Goal: Task Accomplishment & Management: Complete application form

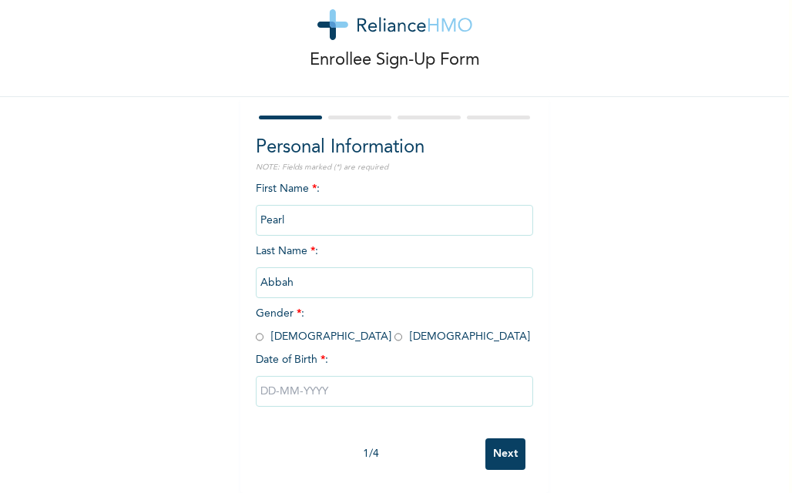
scroll to position [49, 0]
click at [395, 330] on input "radio" at bounding box center [399, 337] width 8 height 15
radio input "true"
click at [260, 389] on input "text" at bounding box center [394, 391] width 277 height 31
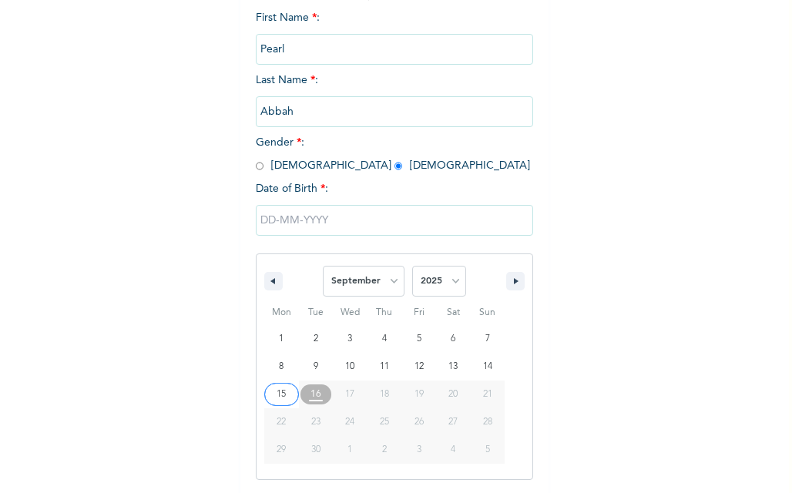
scroll to position [208, 0]
click at [388, 284] on select "January February March April May June July August September October November De…" at bounding box center [364, 281] width 82 height 31
click at [323, 267] on select "January February March April May June July August September October November De…" at bounding box center [364, 281] width 82 height 31
select select "8"
click at [441, 278] on select "2025 2024 2023 2022 2021 2020 2019 2018 2017 2016 2015 2014 2013 2012 2011 2010…" at bounding box center [439, 281] width 54 height 31
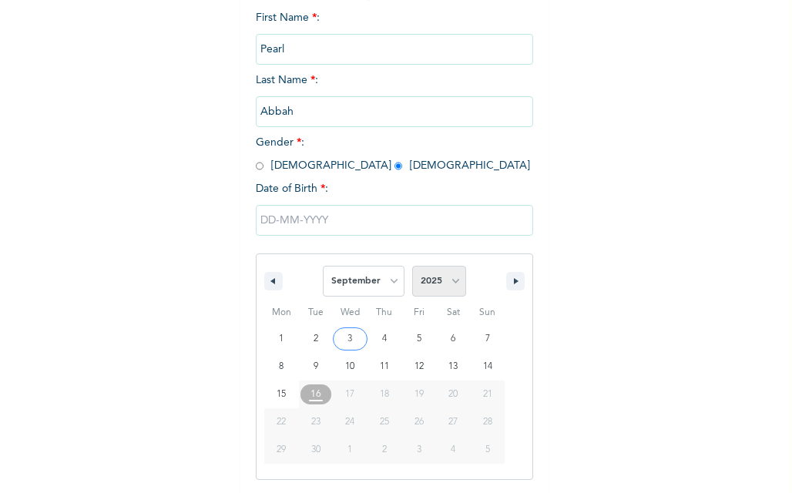
select select "1991"
click at [412, 267] on select "2025 2024 2023 2022 2021 2020 2019 2018 2017 2016 2015 2014 2013 2012 2011 2010…" at bounding box center [439, 281] width 54 height 31
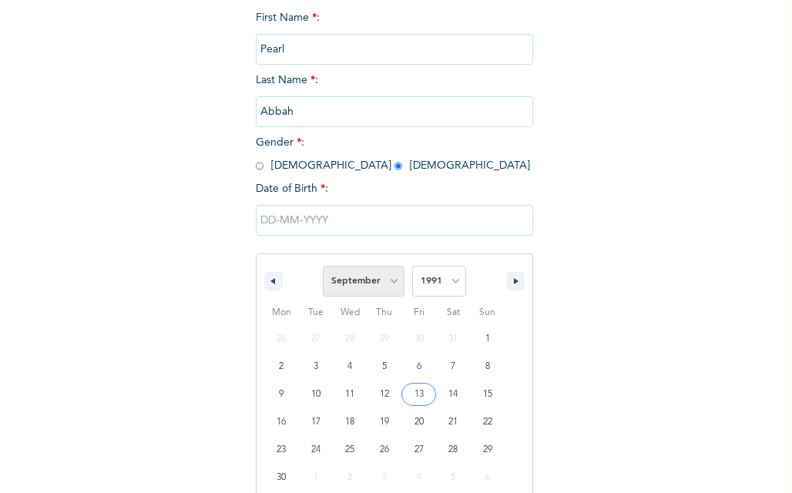
click at [384, 289] on select "January February March April May June July August September October November De…" at bounding box center [364, 281] width 82 height 31
select select "11"
click at [323, 267] on select "January February March April May June July August September October November De…" at bounding box center [364, 281] width 82 height 31
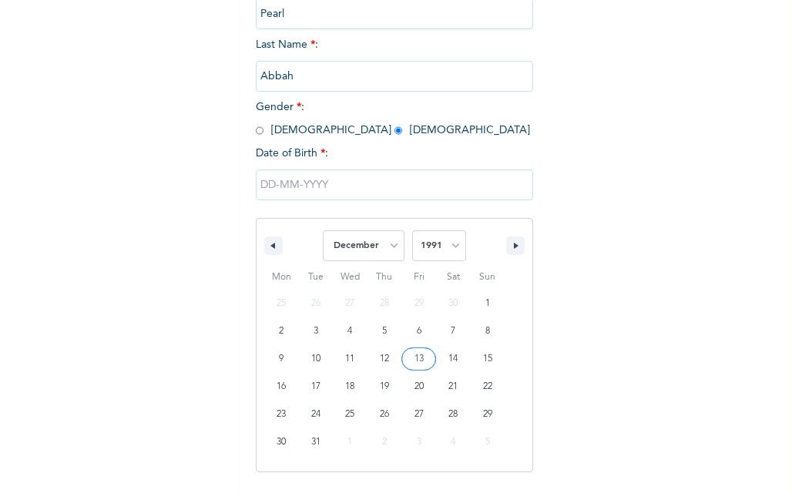
scroll to position [259, 0]
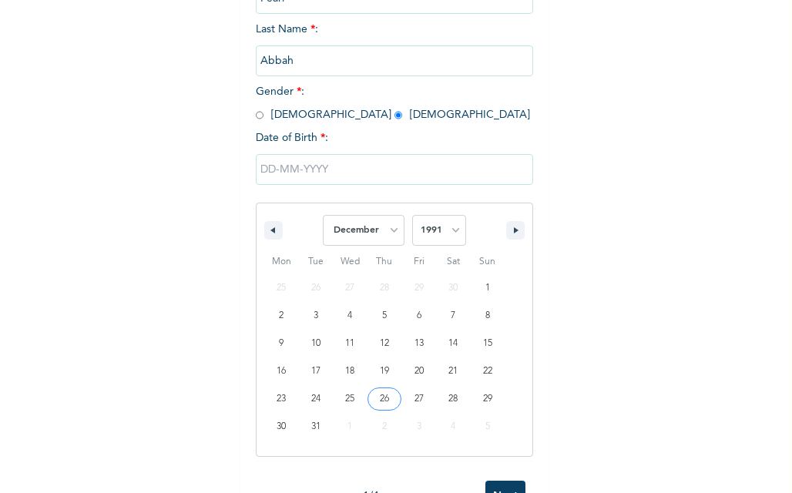
type input "[DATE]"
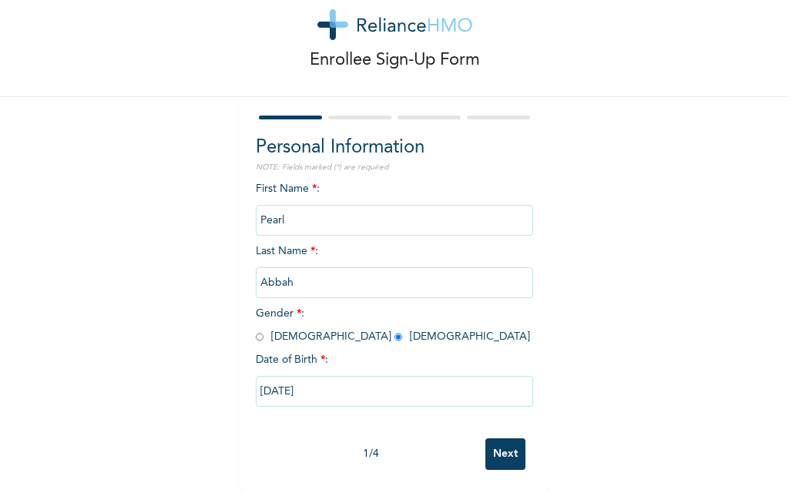
click at [492, 445] on input "Next" at bounding box center [505, 454] width 40 height 32
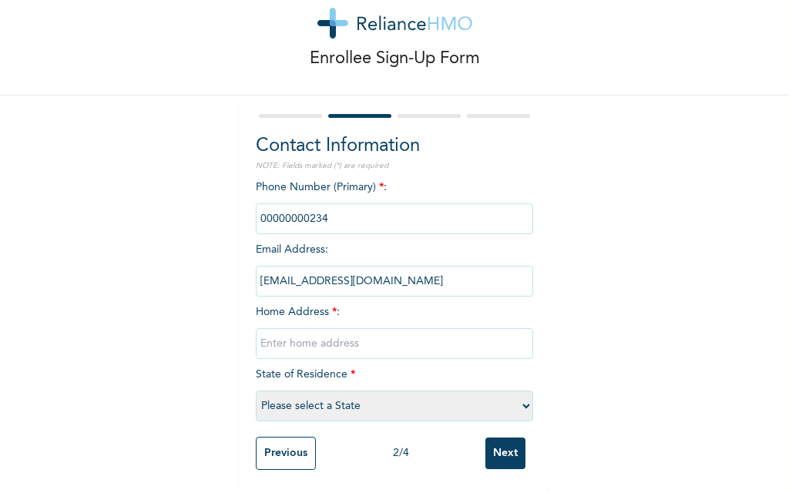
click at [365, 210] on input "phone" at bounding box center [394, 218] width 277 height 31
click at [353, 208] on input "phone" at bounding box center [394, 218] width 277 height 31
click at [310, 205] on input "phone" at bounding box center [394, 218] width 277 height 31
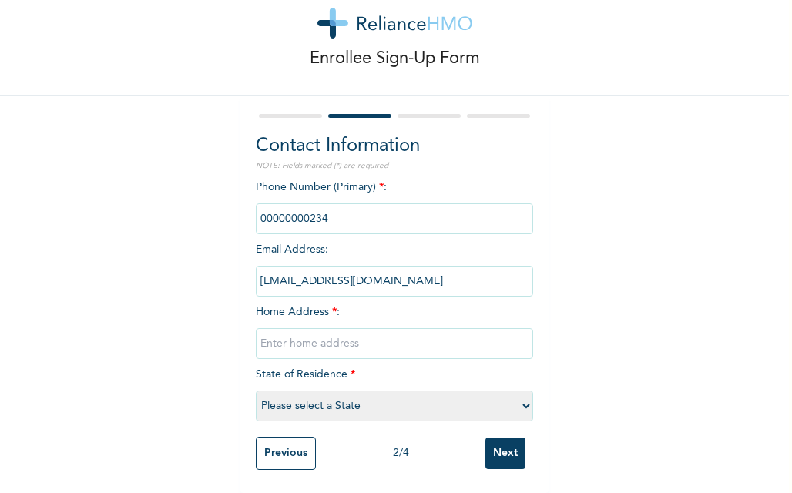
click at [354, 329] on input "text" at bounding box center [394, 343] width 277 height 31
type input "n"
type input "No 12 Alh Fatai off [GEOGRAPHIC_DATA]"
click at [506, 400] on select "Please select a State [PERSON_NAME] (FCT) [PERSON_NAME] Ibom [GEOGRAPHIC_DATA] …" at bounding box center [394, 406] width 277 height 31
select select "25"
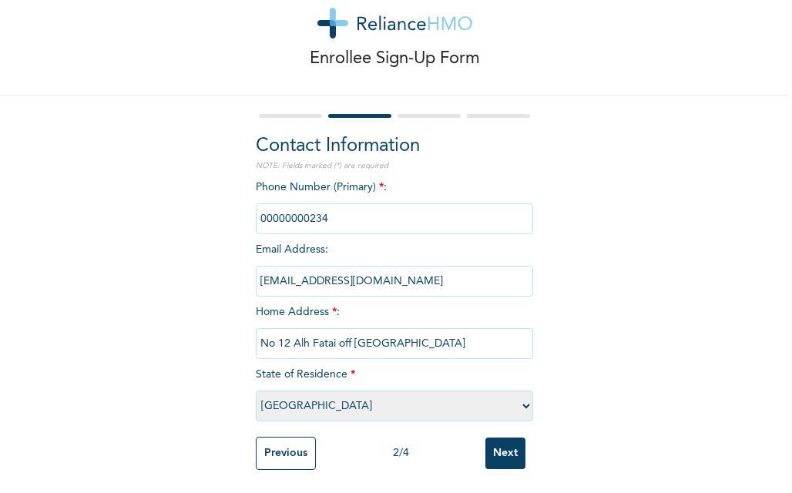
click at [256, 391] on select "Please select a State [PERSON_NAME] (FCT) [PERSON_NAME] Ibom [GEOGRAPHIC_DATA] …" at bounding box center [394, 406] width 277 height 31
click at [368, 211] on input "phone" at bounding box center [394, 218] width 277 height 31
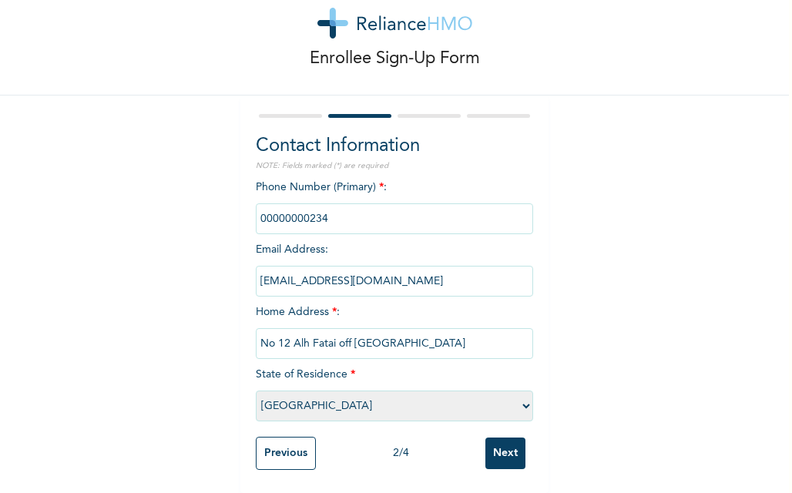
drag, startPoint x: 368, startPoint y: 211, endPoint x: 596, endPoint y: 233, distance: 229.1
click at [596, 233] on div "Enrollee Sign-Up Form Contact Information NOTE: Fields marked (*) are required …" at bounding box center [394, 227] width 789 height 532
click at [499, 446] on input "Next" at bounding box center [505, 454] width 40 height 32
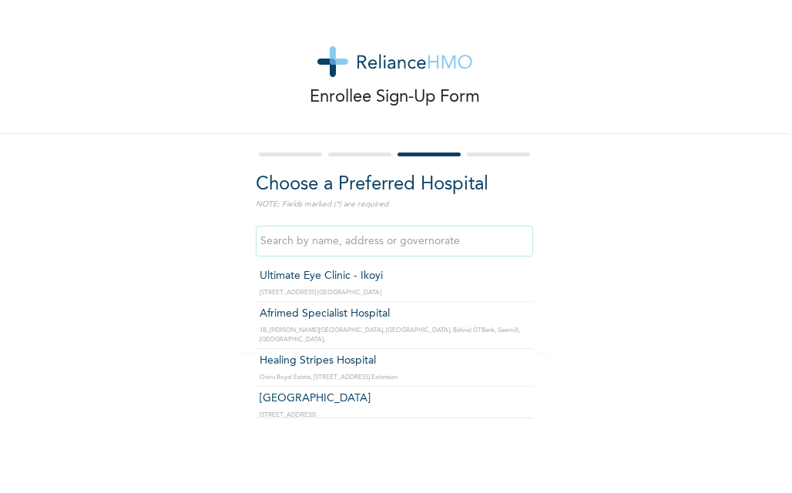
click at [444, 244] on input "text" at bounding box center [394, 241] width 277 height 31
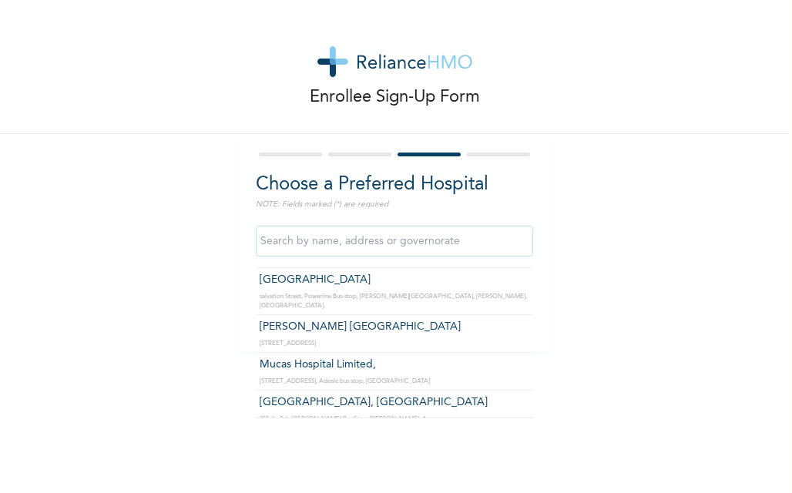
scroll to position [3122, 0]
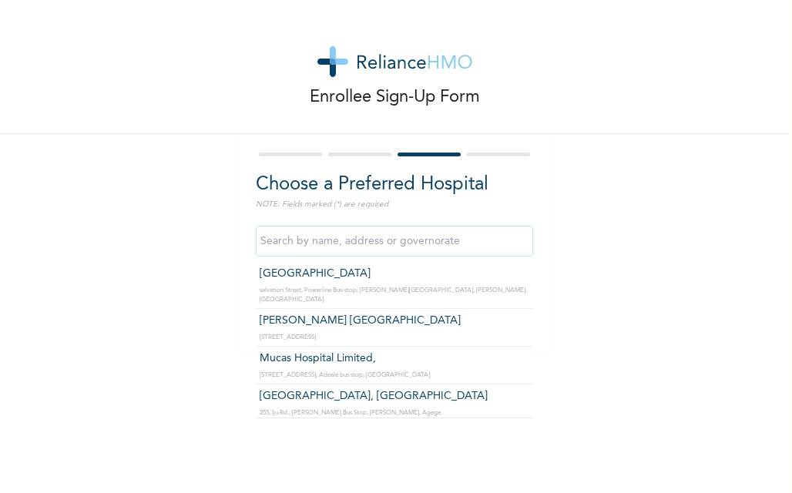
click at [411, 247] on input "text" at bounding box center [394, 241] width 277 height 31
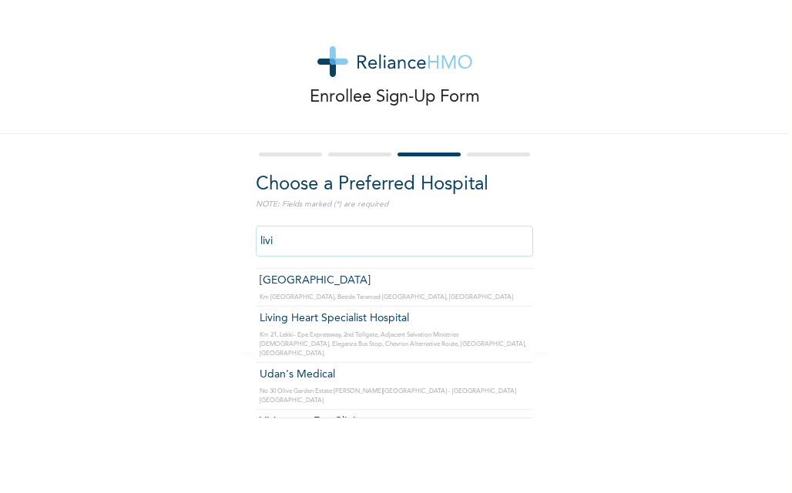
scroll to position [80, 0]
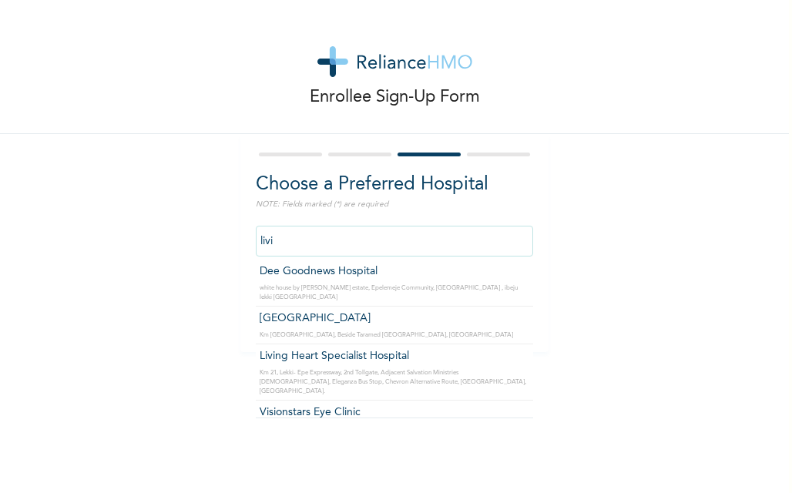
type input "Living Heart Specialist Hospital"
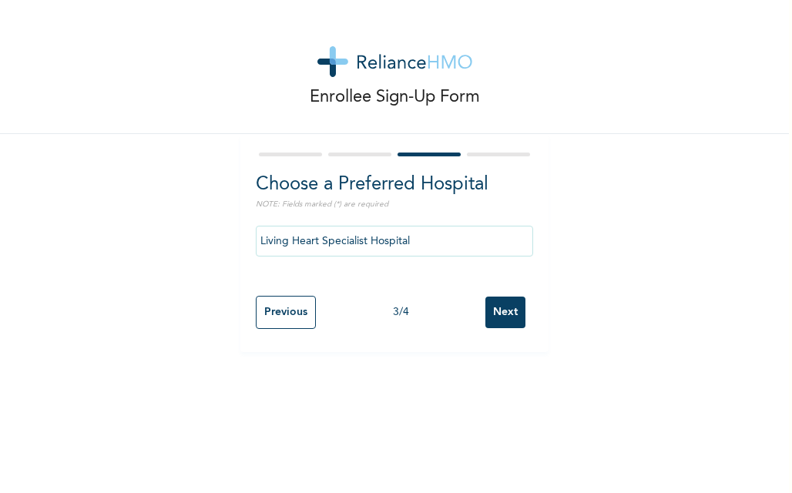
click at [490, 306] on input "Next" at bounding box center [505, 313] width 40 height 32
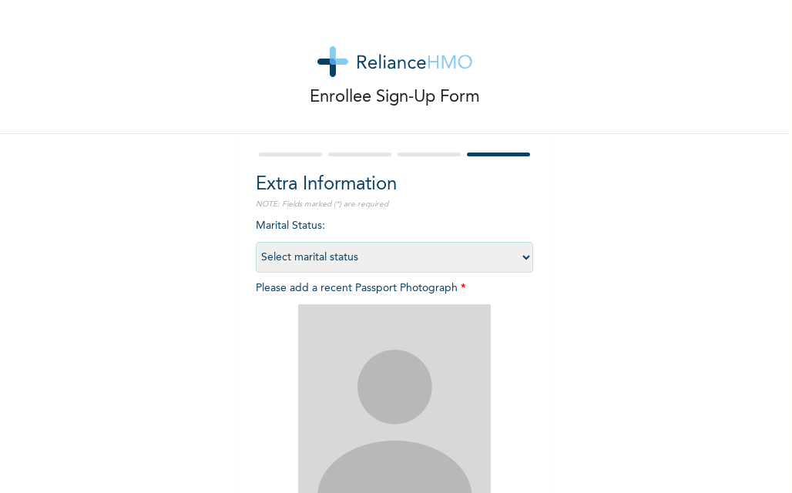
click at [507, 259] on select "Select marital status [DEMOGRAPHIC_DATA] Married [DEMOGRAPHIC_DATA] Widow/[DEMO…" at bounding box center [394, 257] width 277 height 31
select select "1"
click at [256, 242] on select "Select marital status [DEMOGRAPHIC_DATA] Married [DEMOGRAPHIC_DATA] Widow/[DEMO…" at bounding box center [394, 257] width 277 height 31
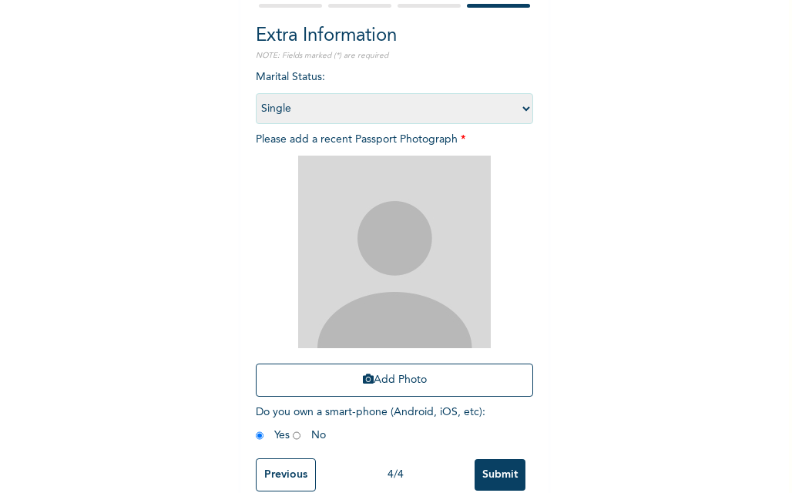
scroll to position [183, 0]
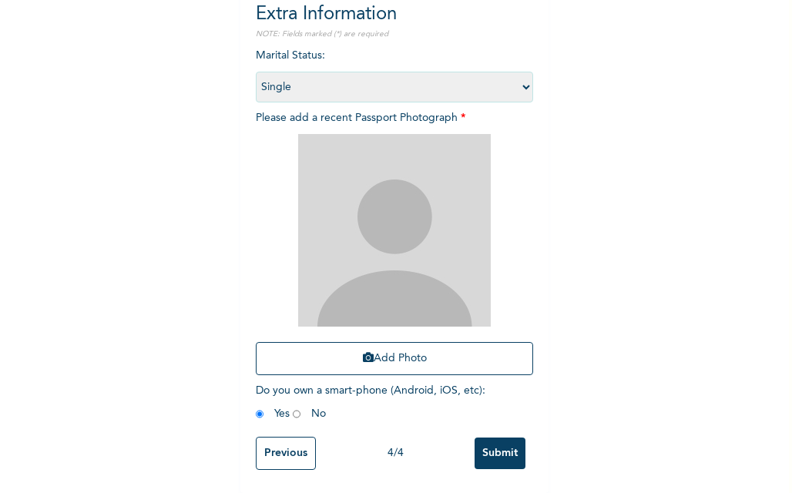
click at [427, 189] on img at bounding box center [394, 230] width 193 height 193
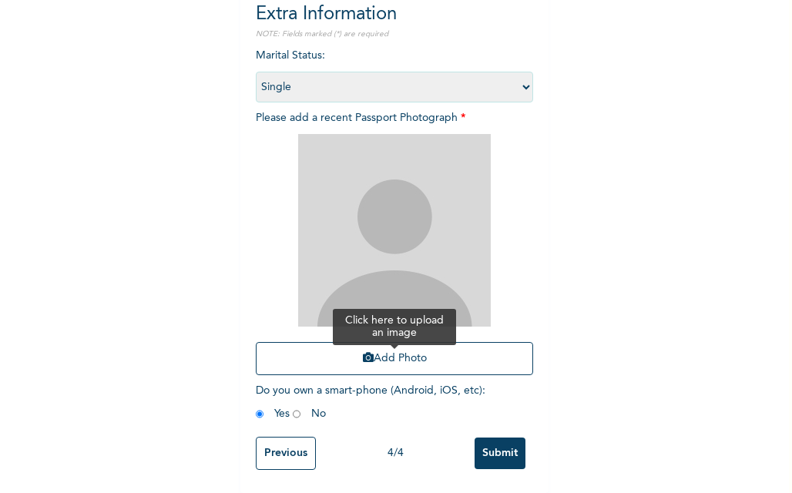
click at [367, 342] on button "Add Photo" at bounding box center [394, 358] width 277 height 33
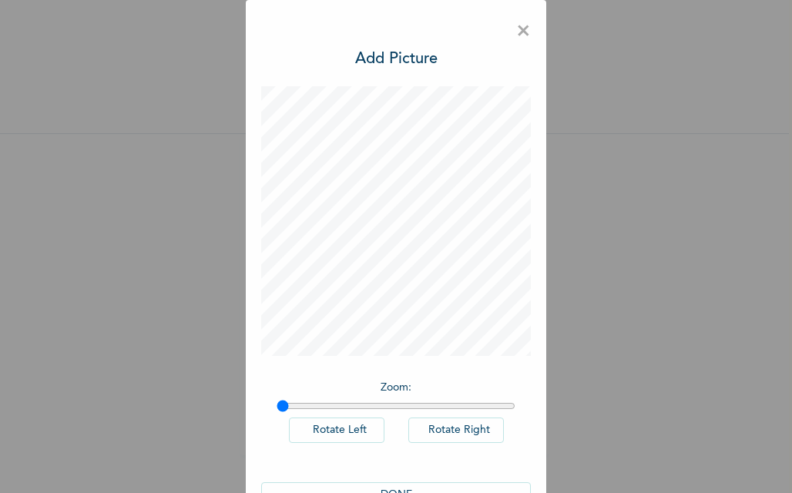
scroll to position [0, 0]
click at [314, 409] on input "range" at bounding box center [396, 406] width 239 height 12
drag, startPoint x: 317, startPoint y: 407, endPoint x: 227, endPoint y: 404, distance: 91.0
type input "1"
click at [277, 404] on input "range" at bounding box center [396, 406] width 239 height 12
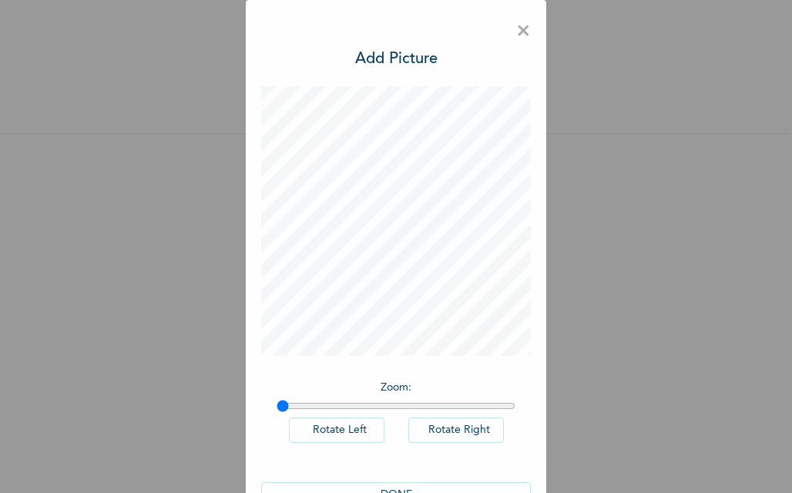
scroll to position [44, 0]
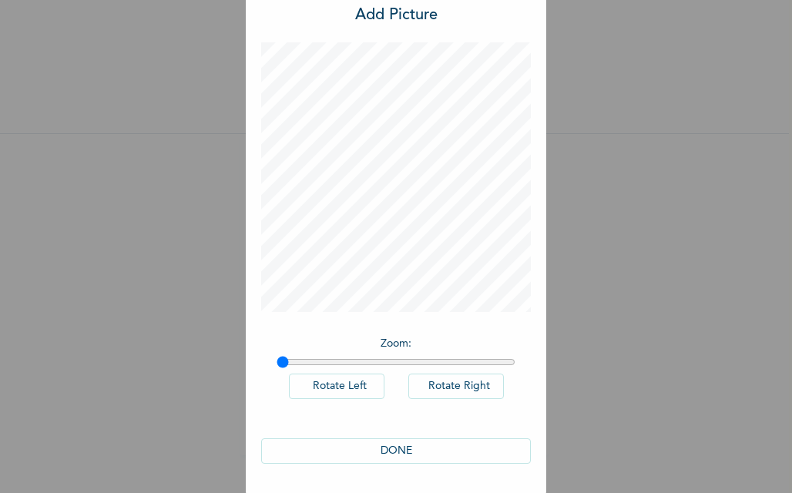
click at [400, 443] on button "DONE" at bounding box center [396, 450] width 270 height 25
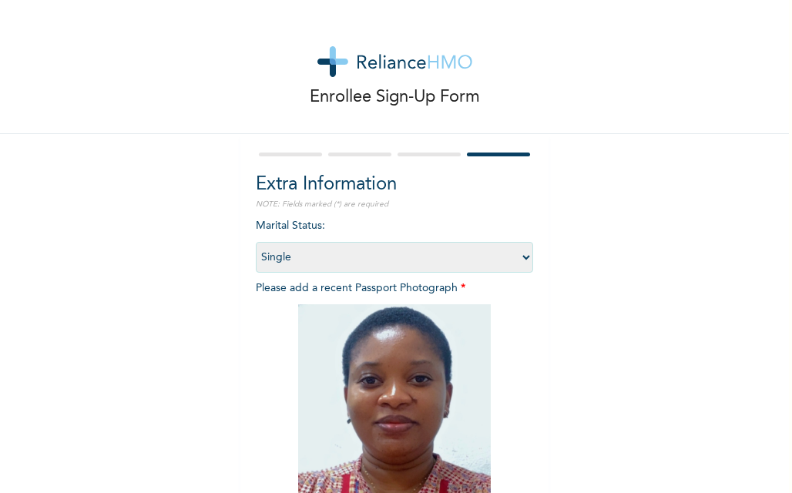
scroll to position [183, 0]
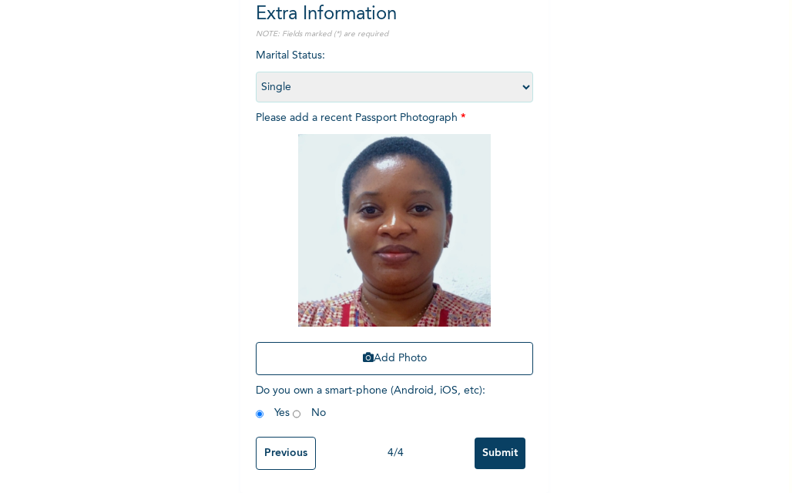
click at [494, 444] on input "Submit" at bounding box center [500, 454] width 51 height 32
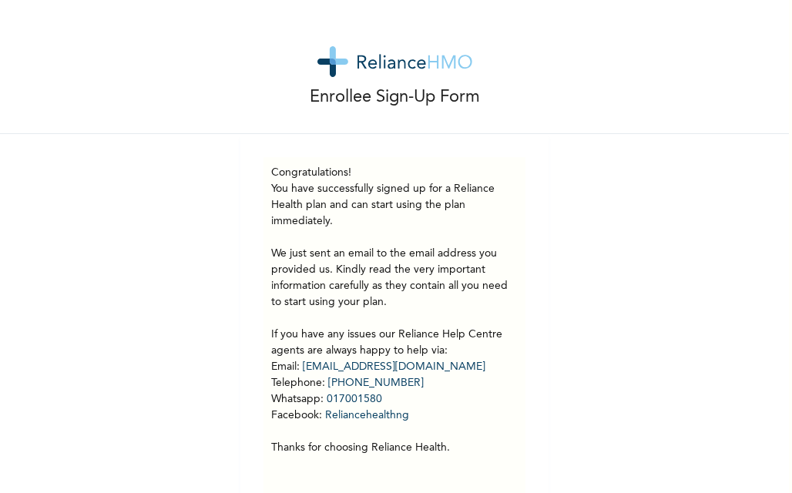
scroll to position [38, 0]
